Goal: Task Accomplishment & Management: Manage account settings

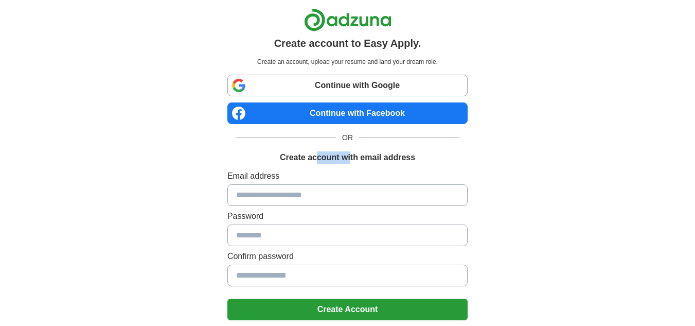
drag, startPoint x: 324, startPoint y: 152, endPoint x: 280, endPoint y: 116, distance: 57.2
click at [325, 133] on div "Continue with Google Continue with Facebook OR Create account with email address" at bounding box center [348, 119] width 240 height 89
click at [373, 75] on link "Continue with Google" at bounding box center [348, 86] width 240 height 22
